Goal: Navigation & Orientation: Go to known website

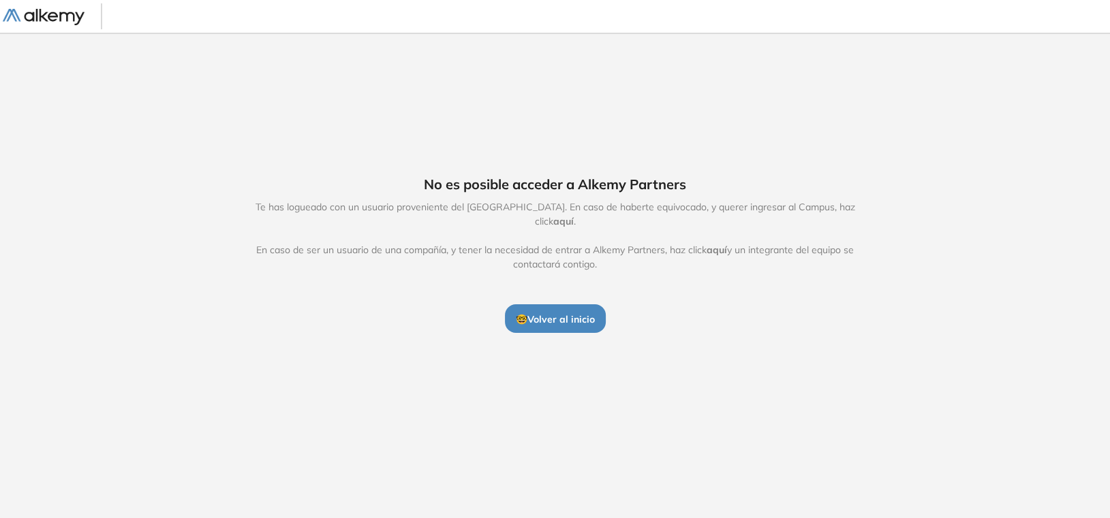
click at [533, 324] on span "🤓 Volver al inicio" at bounding box center [555, 319] width 79 height 12
